Goal: Information Seeking & Learning: Learn about a topic

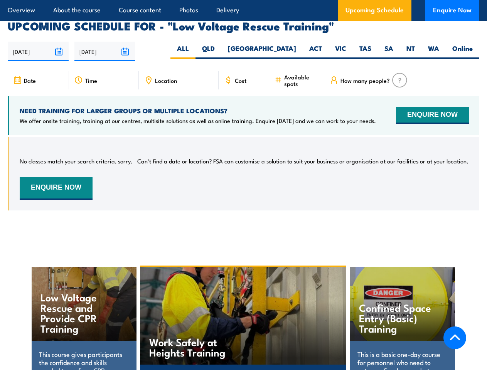
click at [243, 0] on article "Overview About the course Course content Photos Delivery Upcoming Schedule Enqu…" at bounding box center [243, 10] width 471 height 21
click at [38, 42] on input "[DATE]" at bounding box center [38, 52] width 61 height 20
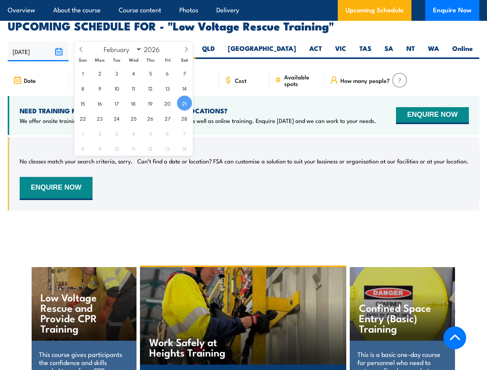
click at [105, 42] on input "[DATE]" at bounding box center [104, 52] width 61 height 20
click at [243, 307] on div "Work Safely at Heights Training" at bounding box center [243, 315] width 206 height 97
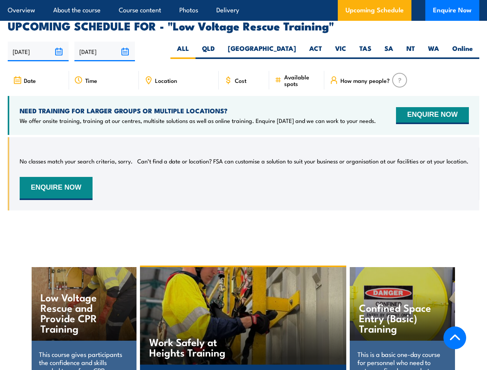
click at [243, 308] on div "Work Safely at Heights Training" at bounding box center [243, 315] width 206 height 97
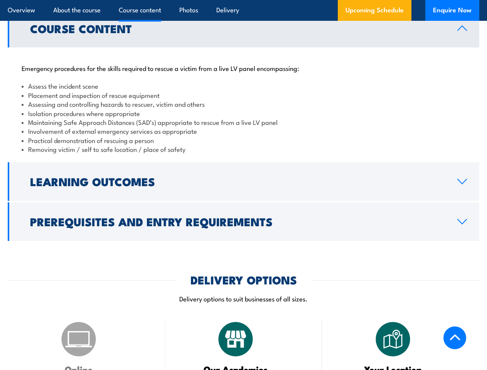
click at [243, 0] on article "Overview About the course Course content Photos Delivery Upcoming Schedule Enqu…" at bounding box center [243, 10] width 471 height 21
click at [243, 176] on h2 "Learning Outcomes" at bounding box center [237, 181] width 414 height 10
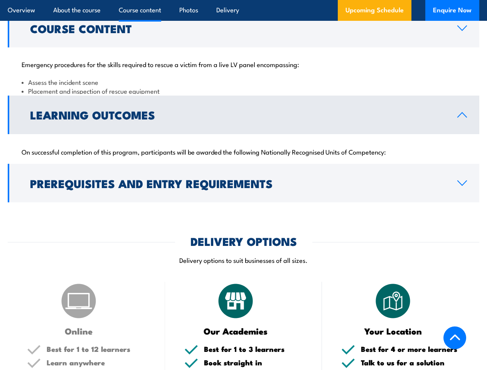
click at [243, 236] on h2 "DELIVERY OPTIONS" at bounding box center [243, 241] width 106 height 10
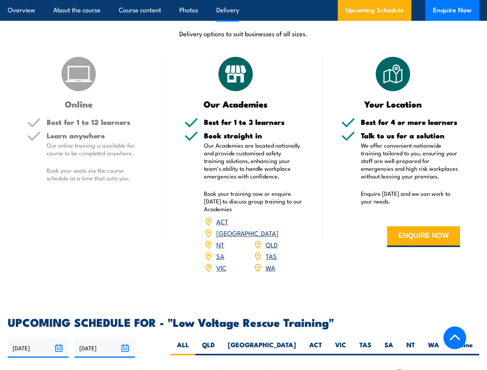
click at [243, 0] on article "Overview About the course Course content Photos Delivery Upcoming Schedule Enqu…" at bounding box center [243, 10] width 471 height 21
click at [38, 338] on input "[DATE]" at bounding box center [38, 348] width 61 height 20
click at [105, 338] on input "[DATE]" at bounding box center [104, 348] width 61 height 20
